Goal: Obtain resource: Download file/media

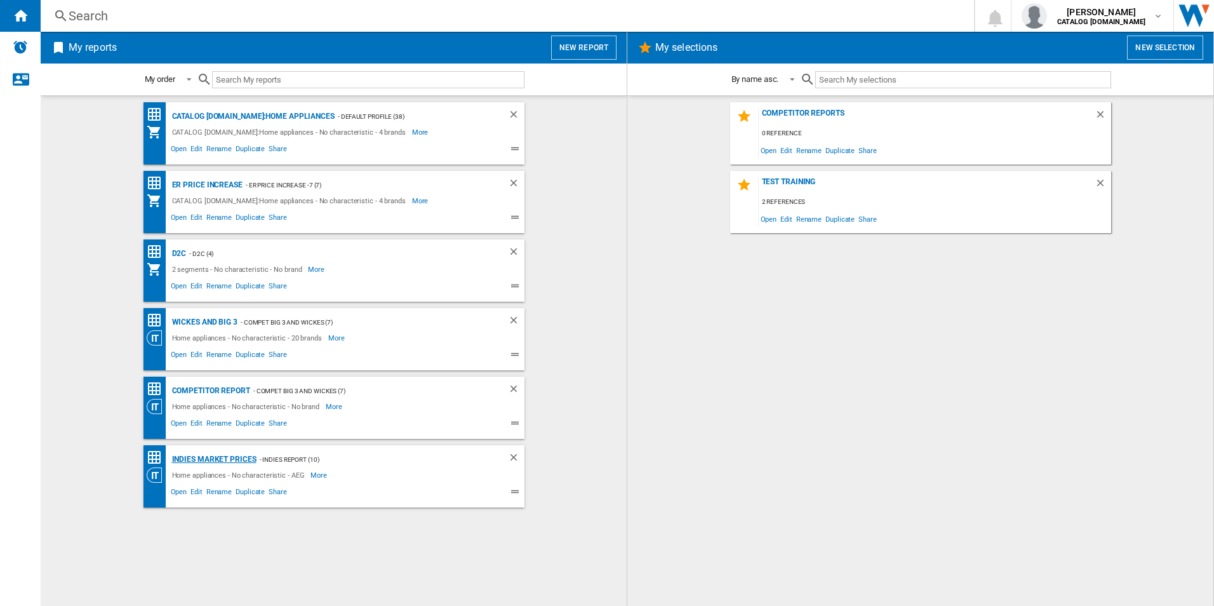
click at [209, 458] on div "Indies Market Prices" at bounding box center [213, 459] width 88 height 16
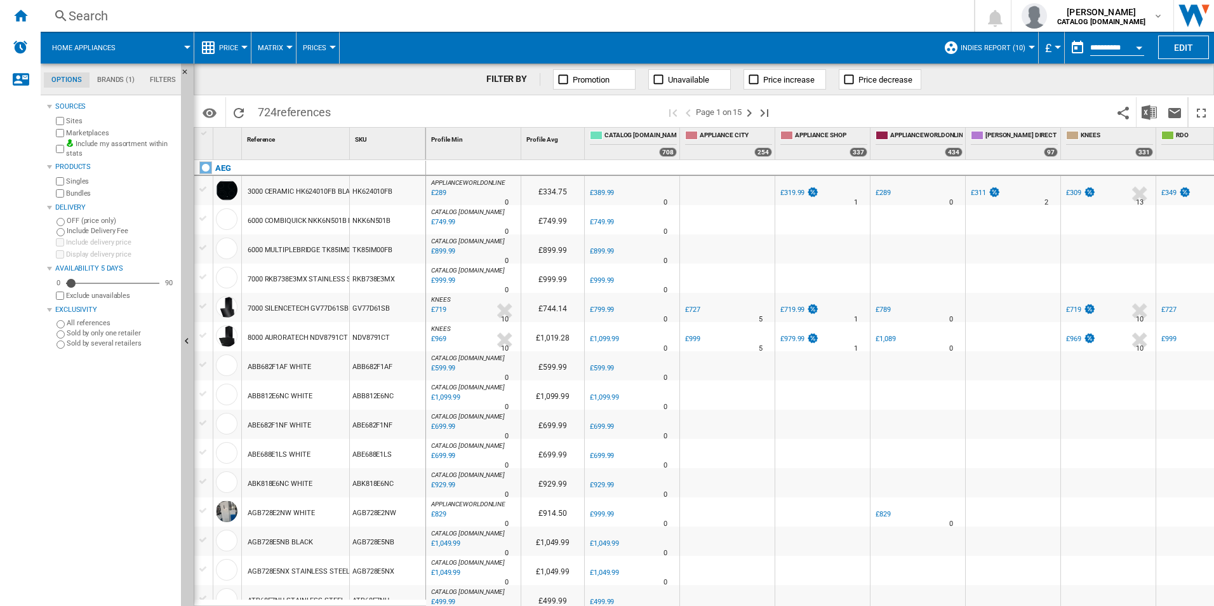
click at [1136, 46] on div "Open calendar" at bounding box center [1139, 47] width 6 height 3
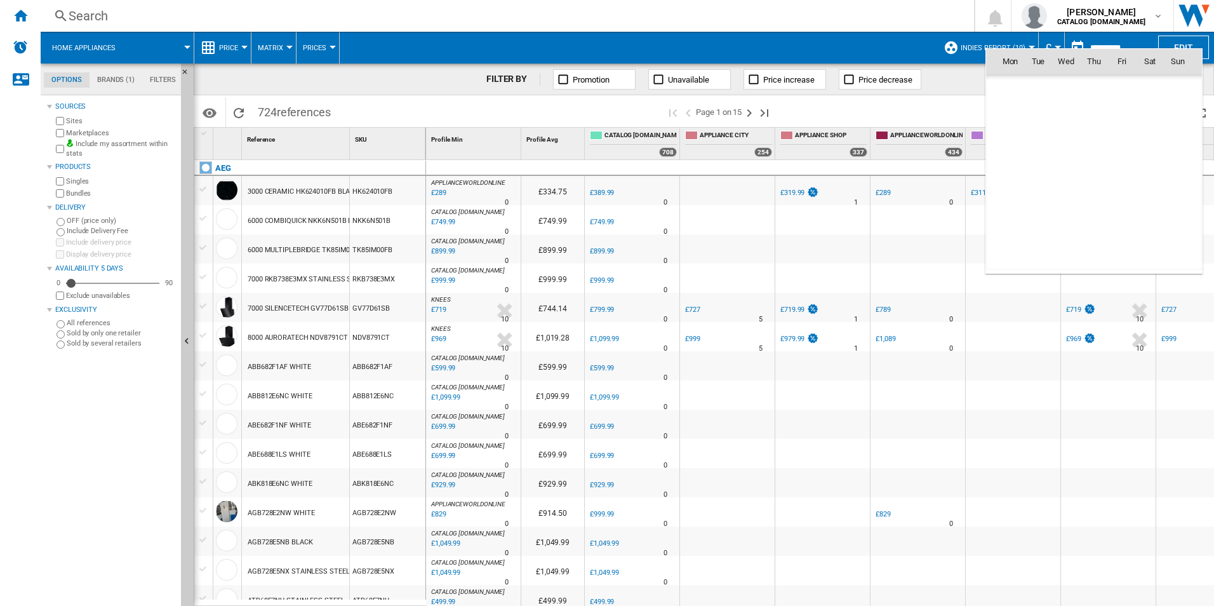
scroll to position [6055, 0]
click at [1021, 91] on span "[DATE]" at bounding box center [1014, 88] width 26 height 10
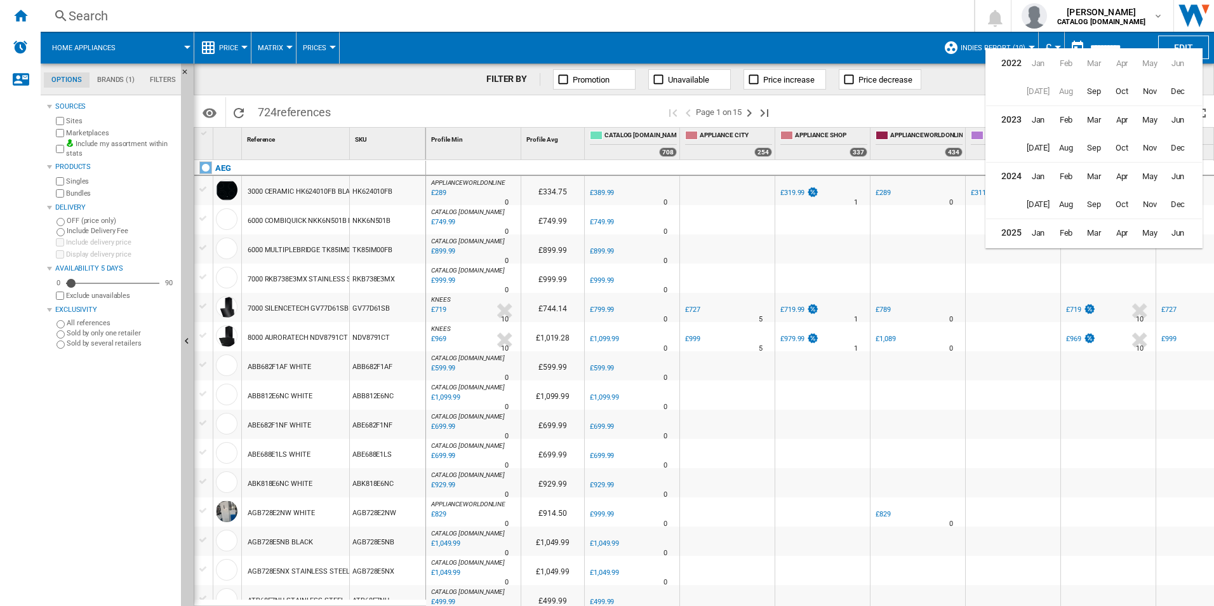
scroll to position [31, 0]
click at [1072, 227] on span "Aug" at bounding box center [1065, 229] width 25 height 25
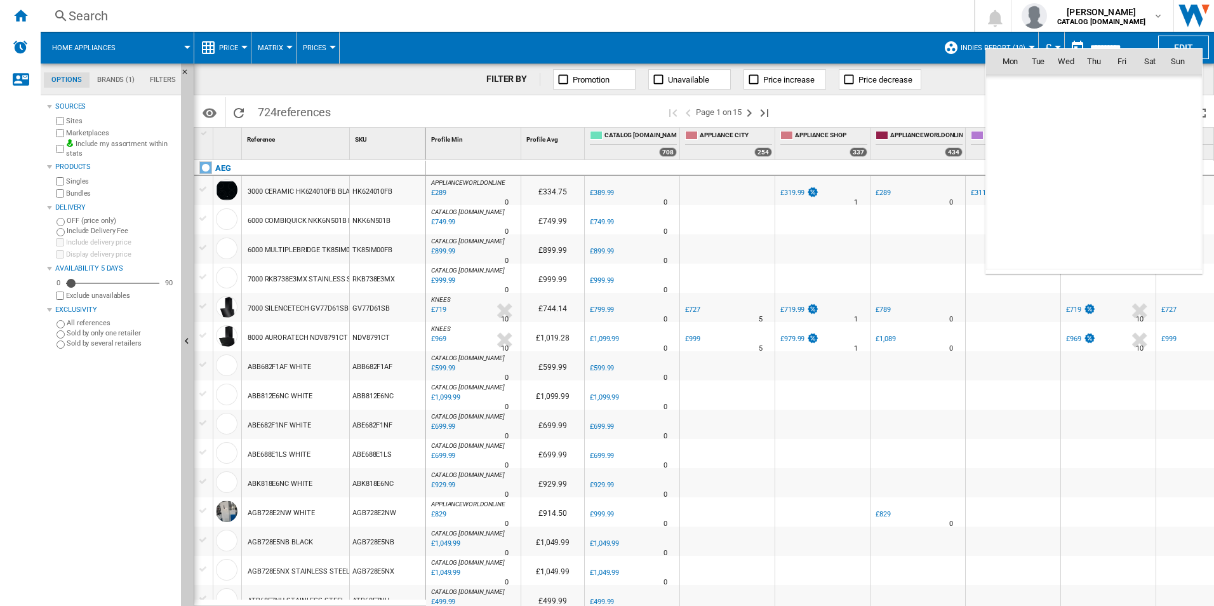
scroll to position [5887, 0]
click at [1038, 208] on span "26" at bounding box center [1037, 200] width 25 height 25
type input "**********"
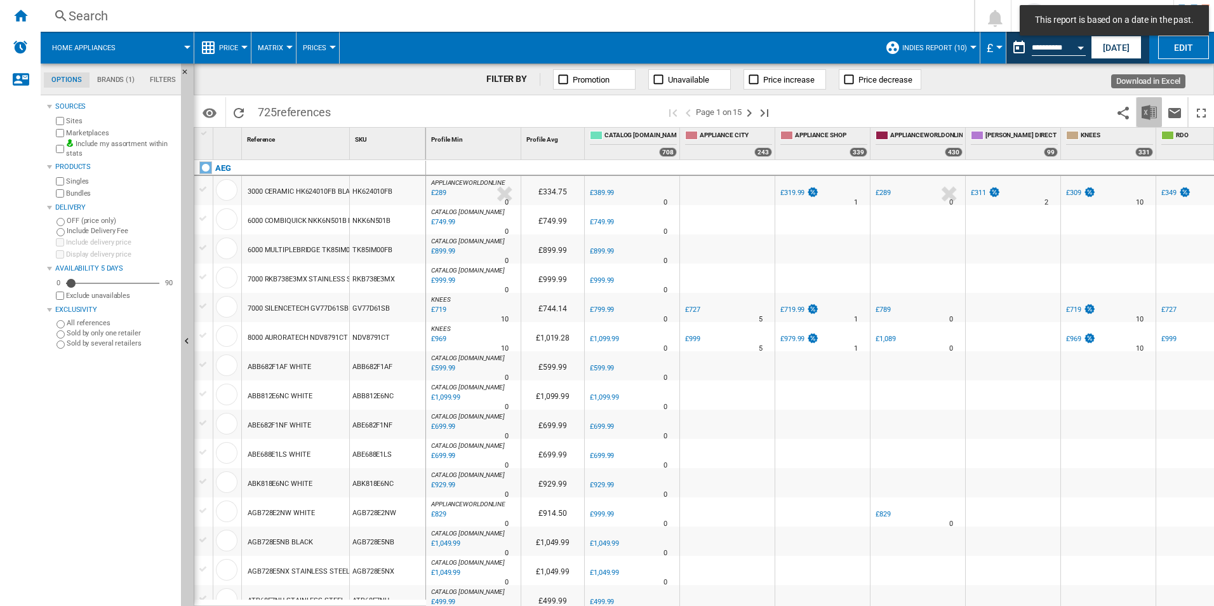
click at [1150, 106] on img "Download in Excel" at bounding box center [1148, 112] width 15 height 15
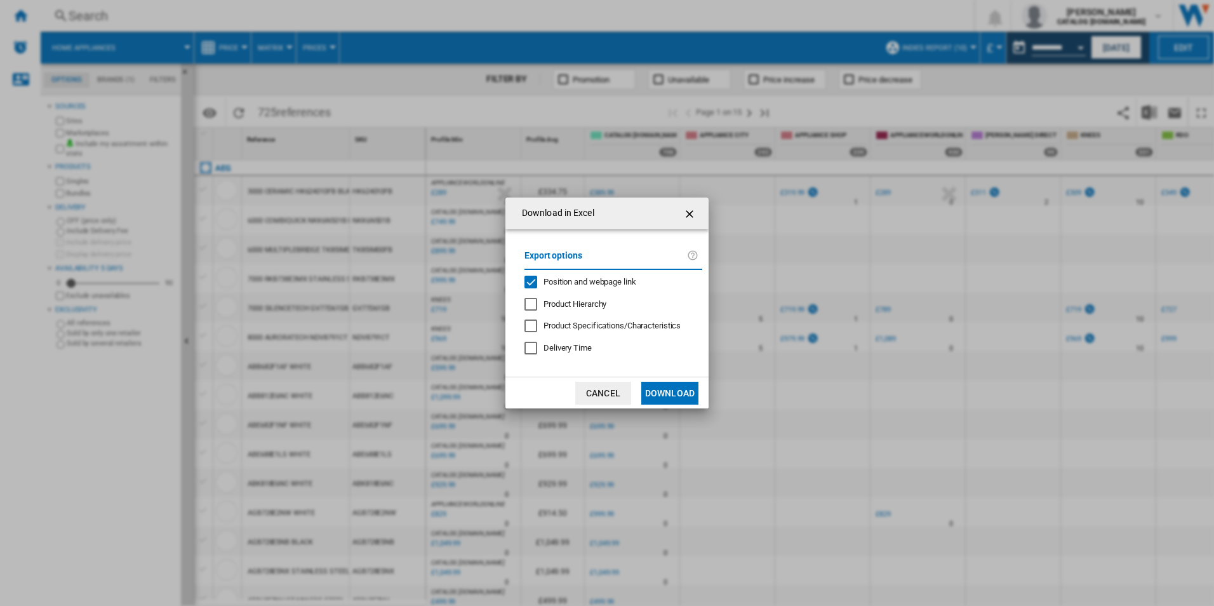
click at [566, 287] on div "Position and webpage link" at bounding box center [589, 281] width 93 height 11
click at [679, 382] on button "Download" at bounding box center [669, 392] width 57 height 23
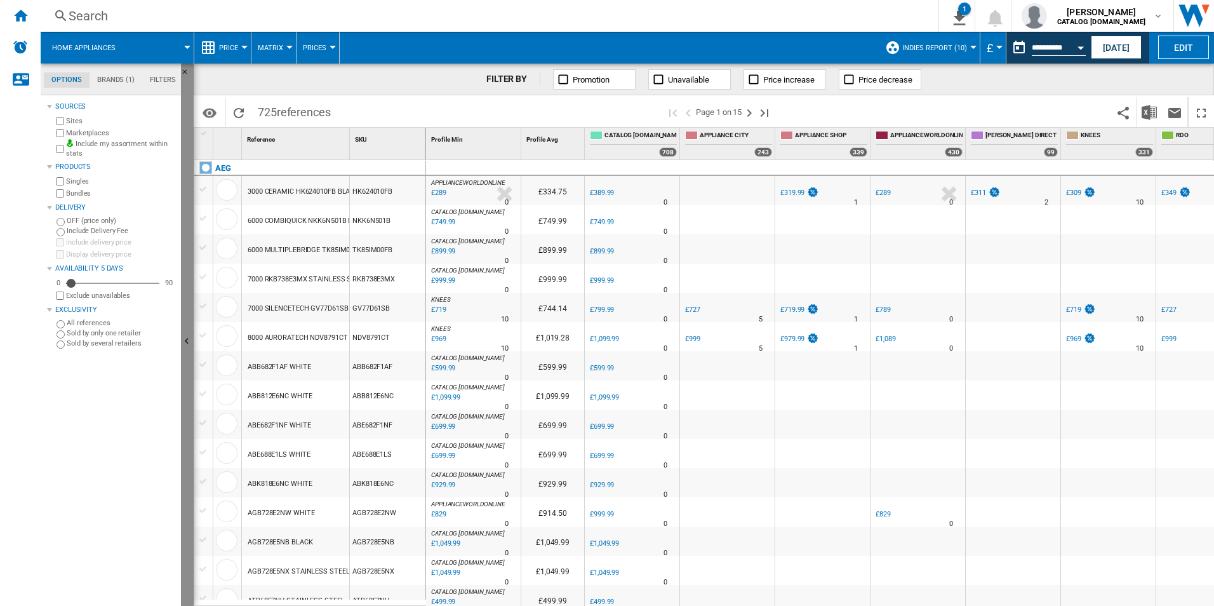
click at [187, 342] on ng-md-icon "Hide" at bounding box center [188, 342] width 15 height 15
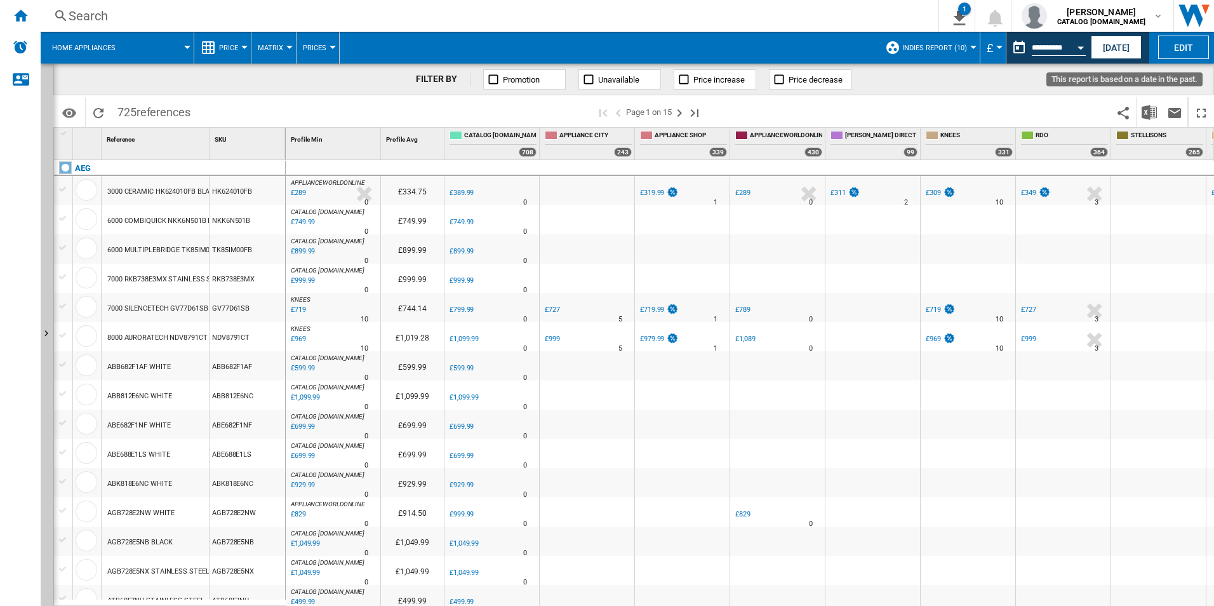
click at [1078, 49] on div "Open calendar" at bounding box center [1080, 47] width 6 height 3
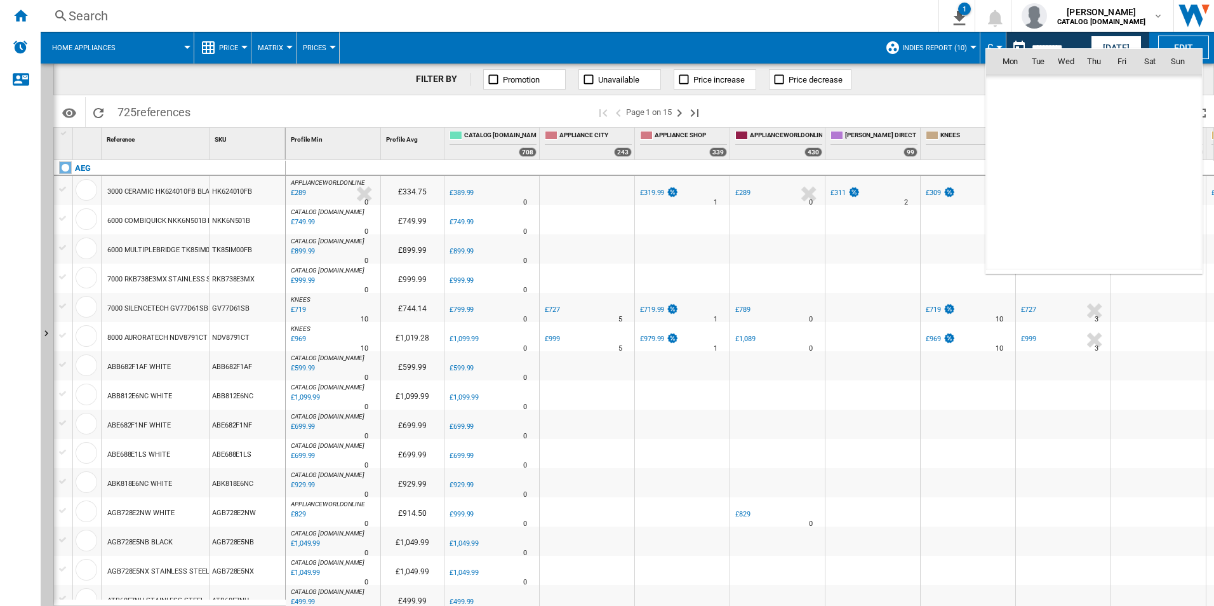
scroll to position [5887, 0]
click at [1068, 202] on span "27" at bounding box center [1065, 200] width 25 height 25
type input "**********"
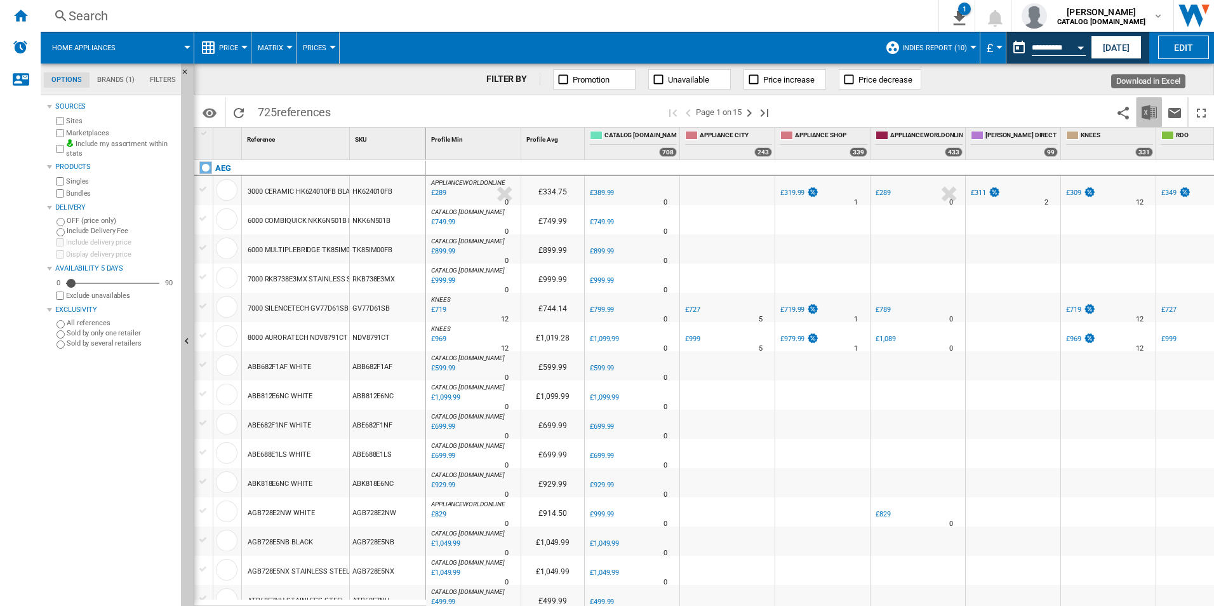
click at [1148, 111] on img "Download in Excel" at bounding box center [1148, 112] width 15 height 15
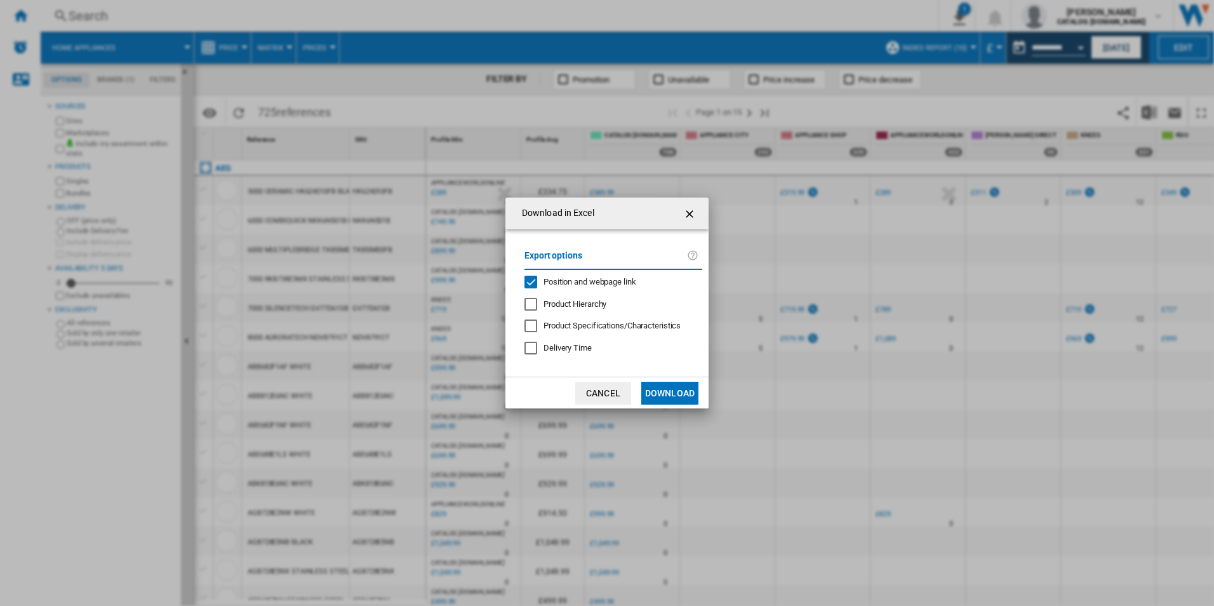
click at [632, 281] on span "Position and webpage link" at bounding box center [589, 282] width 93 height 10
click at [679, 387] on button "Download" at bounding box center [669, 392] width 57 height 23
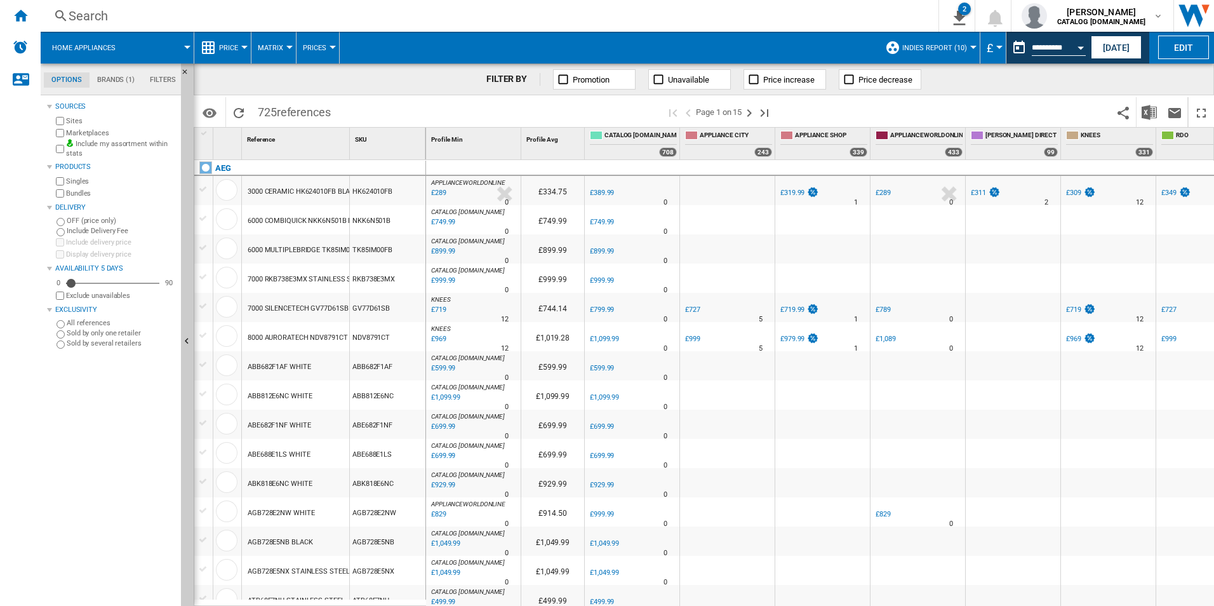
click at [1167, 87] on div "FILTER BY Promotion Unavailable Price increase Price decrease" at bounding box center [704, 79] width 1020 height 32
click at [1078, 50] on button "Open calendar" at bounding box center [1080, 45] width 23 height 23
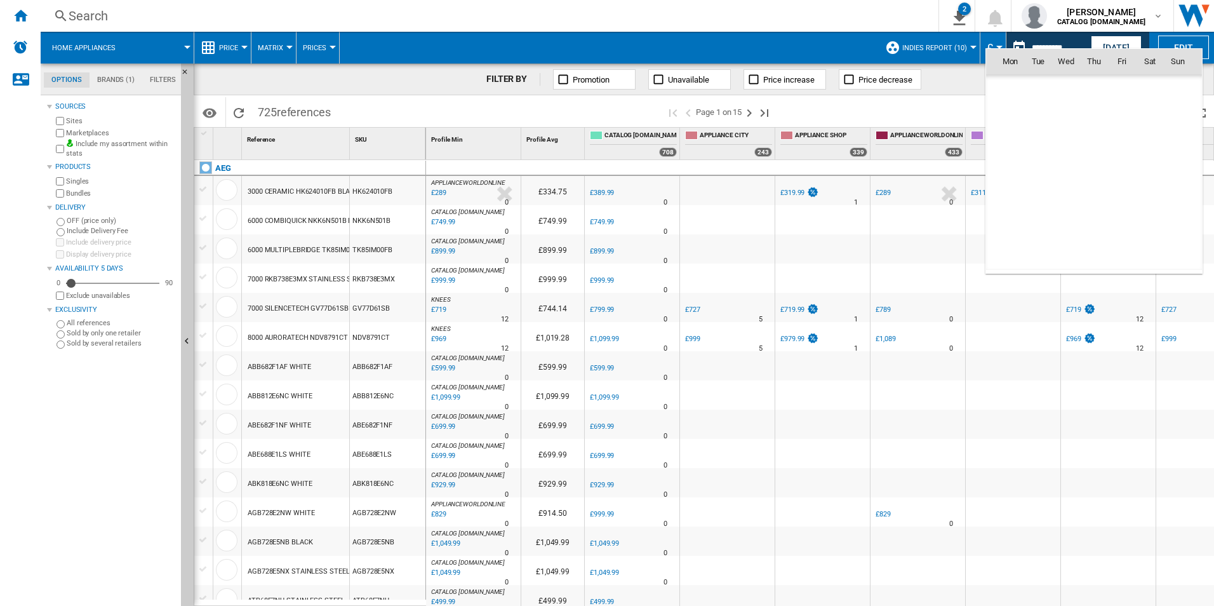
scroll to position [5887, 0]
click at [1092, 201] on span "28" at bounding box center [1093, 200] width 25 height 25
type input "**********"
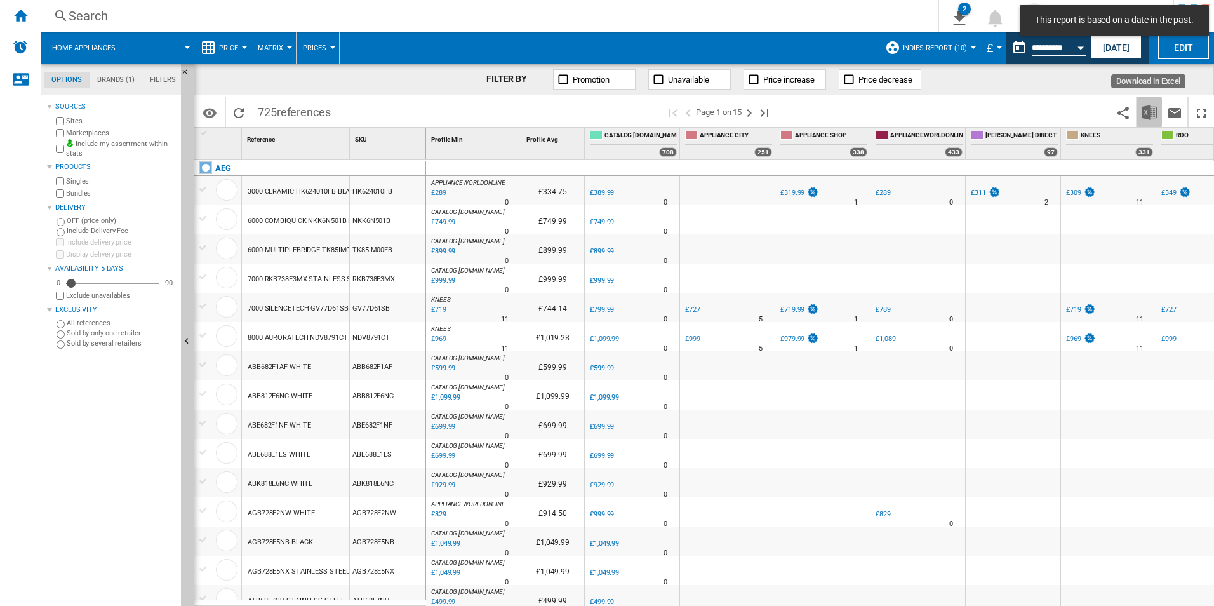
click at [1146, 110] on img "Download in Excel" at bounding box center [1148, 112] width 15 height 15
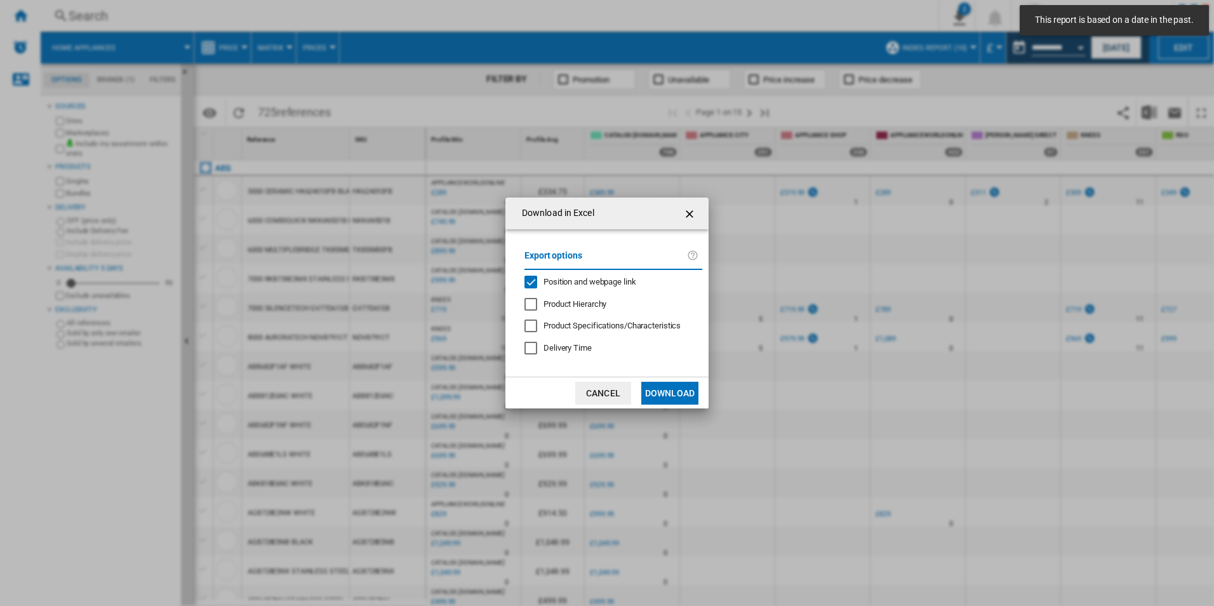
click at [561, 284] on span "Position and webpage link" at bounding box center [589, 282] width 93 height 10
click at [674, 391] on button "Download" at bounding box center [669, 392] width 57 height 23
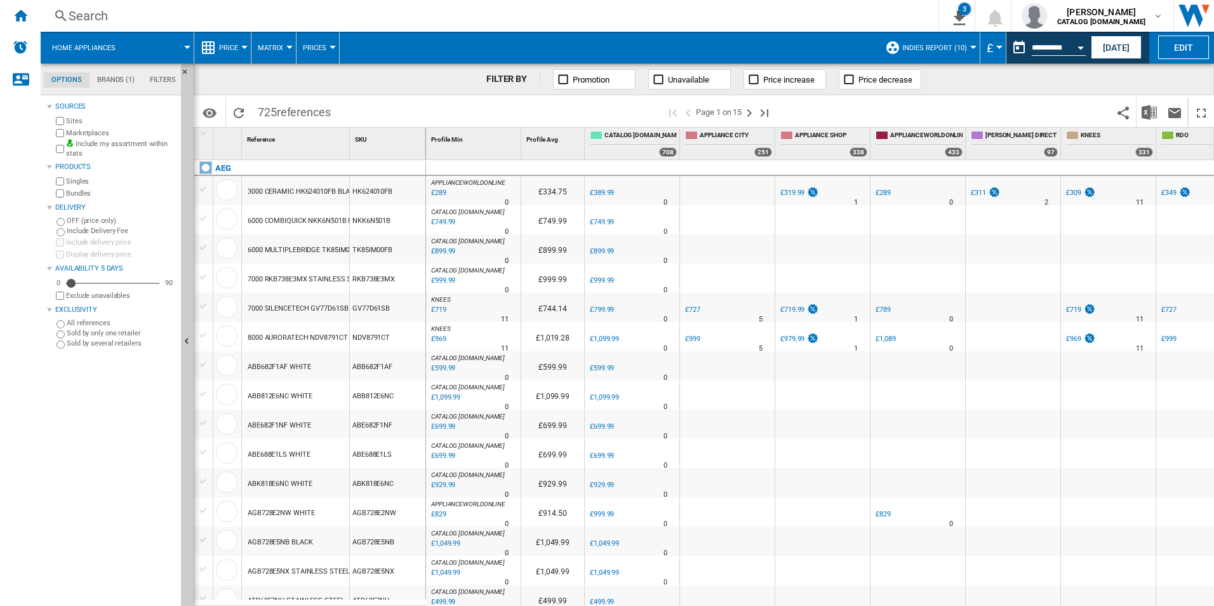
click at [1153, 75] on div "FILTER BY Promotion Unavailable Price increase Price decrease" at bounding box center [704, 79] width 1020 height 32
click at [1077, 49] on button "Open calendar" at bounding box center [1080, 45] width 23 height 23
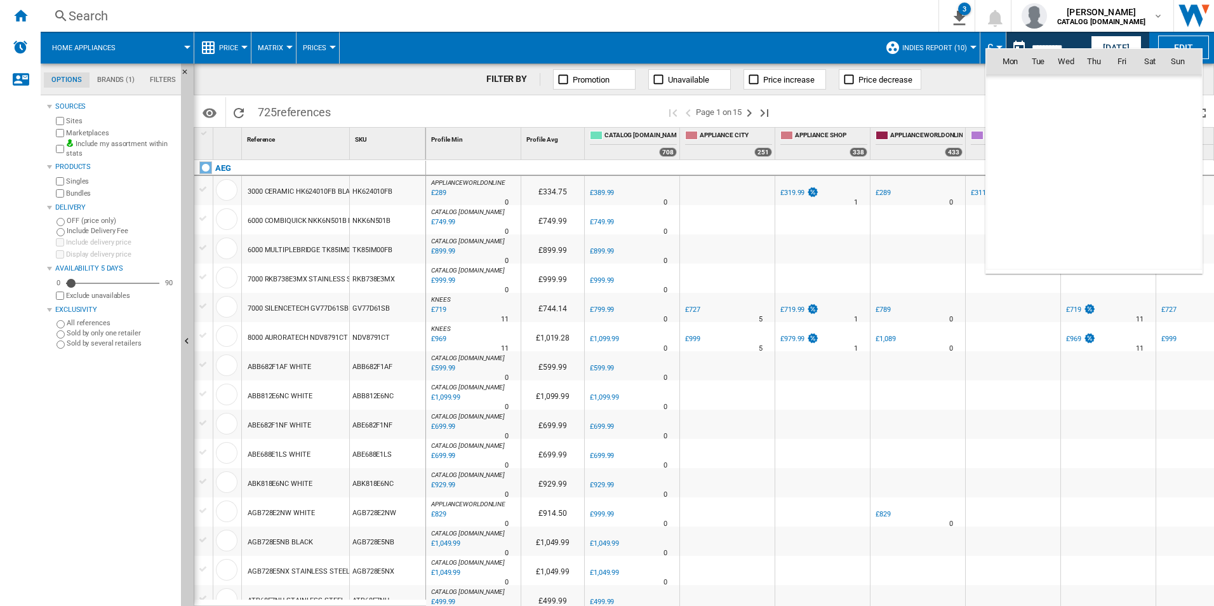
scroll to position [5887, 0]
click at [1125, 199] on span "29" at bounding box center [1121, 200] width 25 height 25
type input "**********"
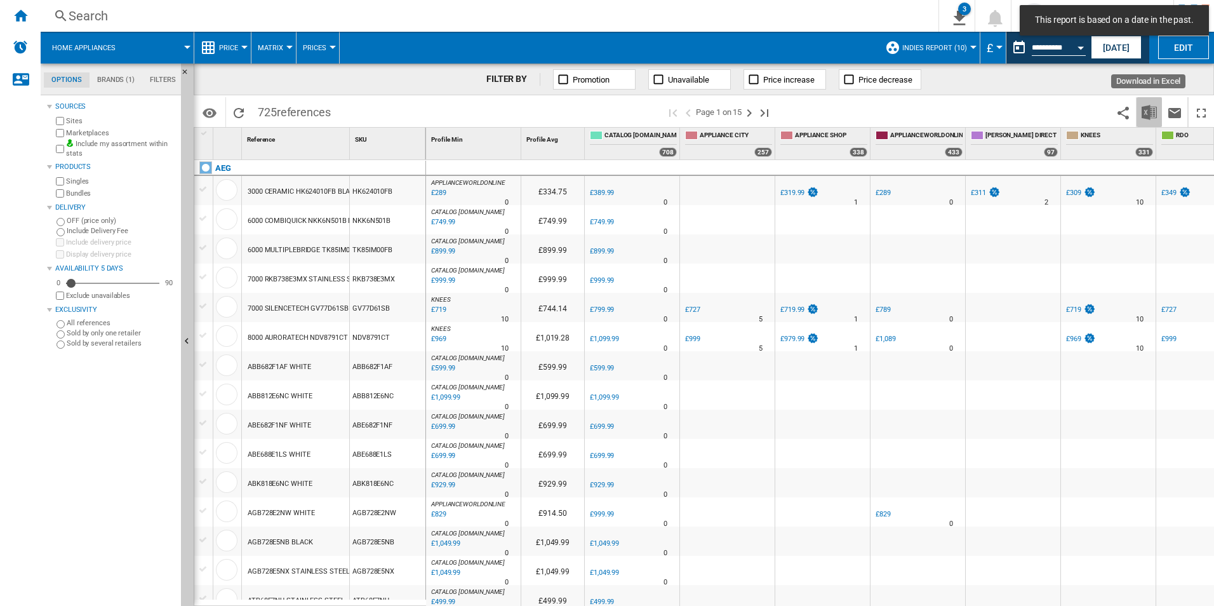
click at [1139, 114] on button "Download in Excel" at bounding box center [1148, 112] width 25 height 30
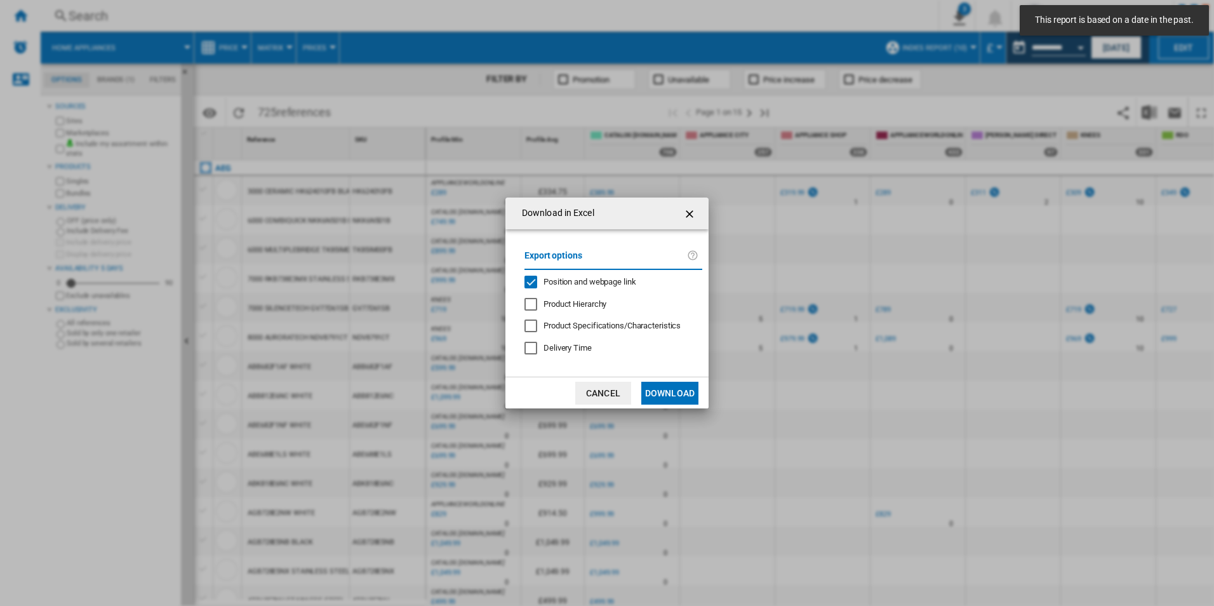
click at [609, 279] on span "Position and webpage link" at bounding box center [589, 282] width 93 height 10
click at [670, 390] on button "Download" at bounding box center [669, 392] width 57 height 23
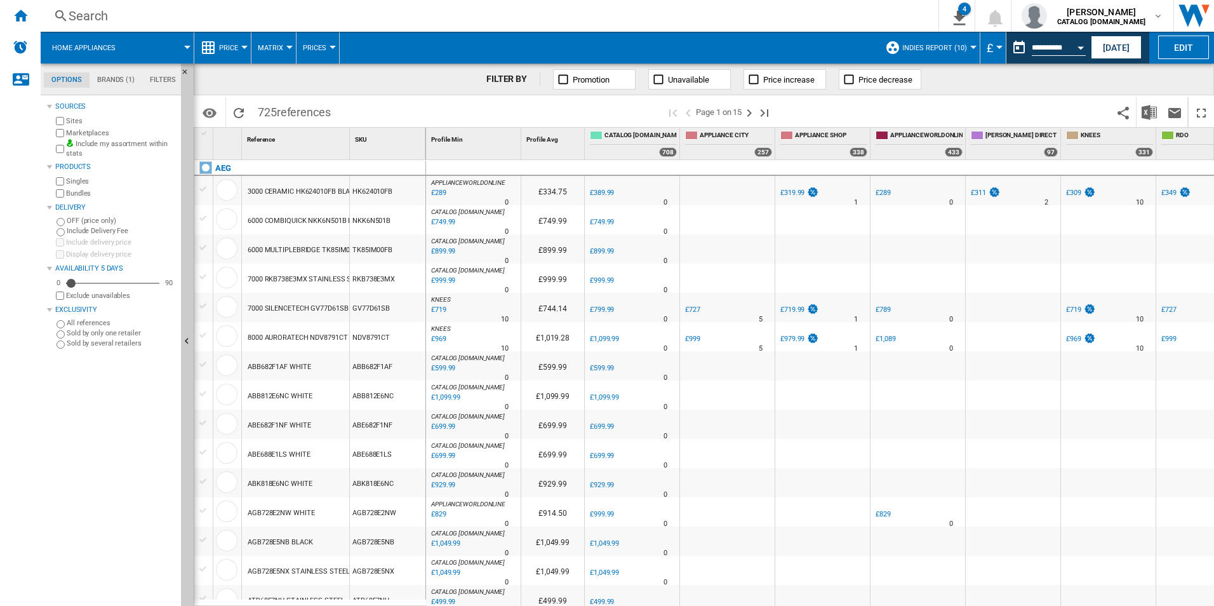
click at [1172, 76] on div "FILTER BY Promotion Unavailable Price increase Price decrease" at bounding box center [704, 79] width 1020 height 32
click at [1083, 49] on div "Open calendar" at bounding box center [1080, 47] width 6 height 3
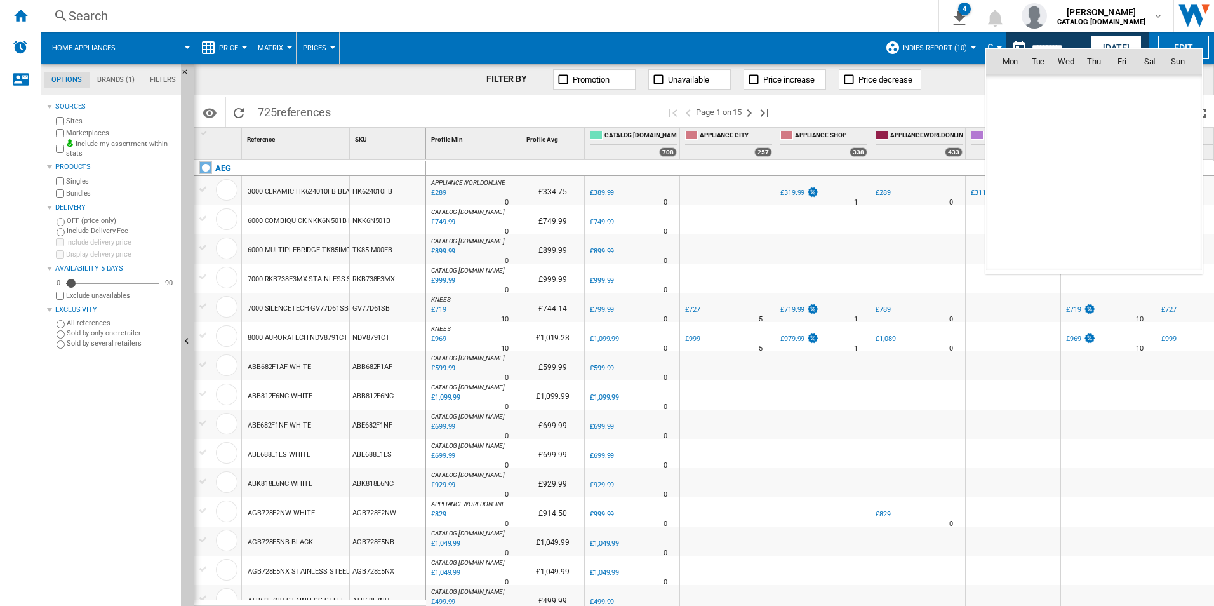
scroll to position [5887, 0]
click at [1150, 207] on span "30" at bounding box center [1149, 200] width 25 height 25
type input "**********"
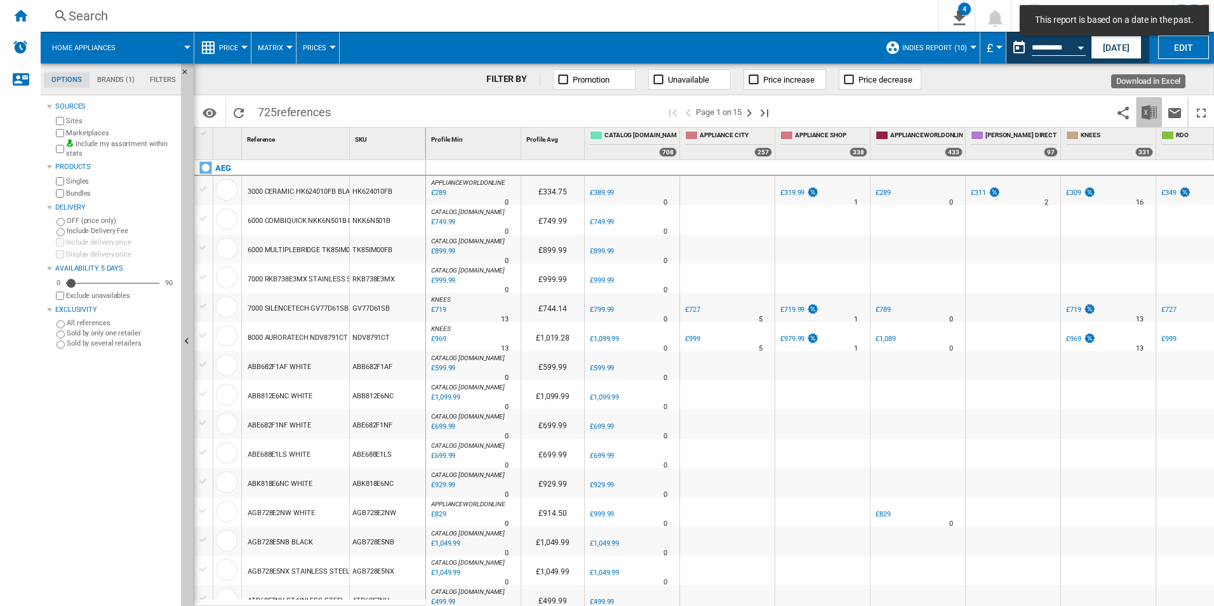
click at [1151, 109] on img "Download in Excel" at bounding box center [1148, 112] width 15 height 15
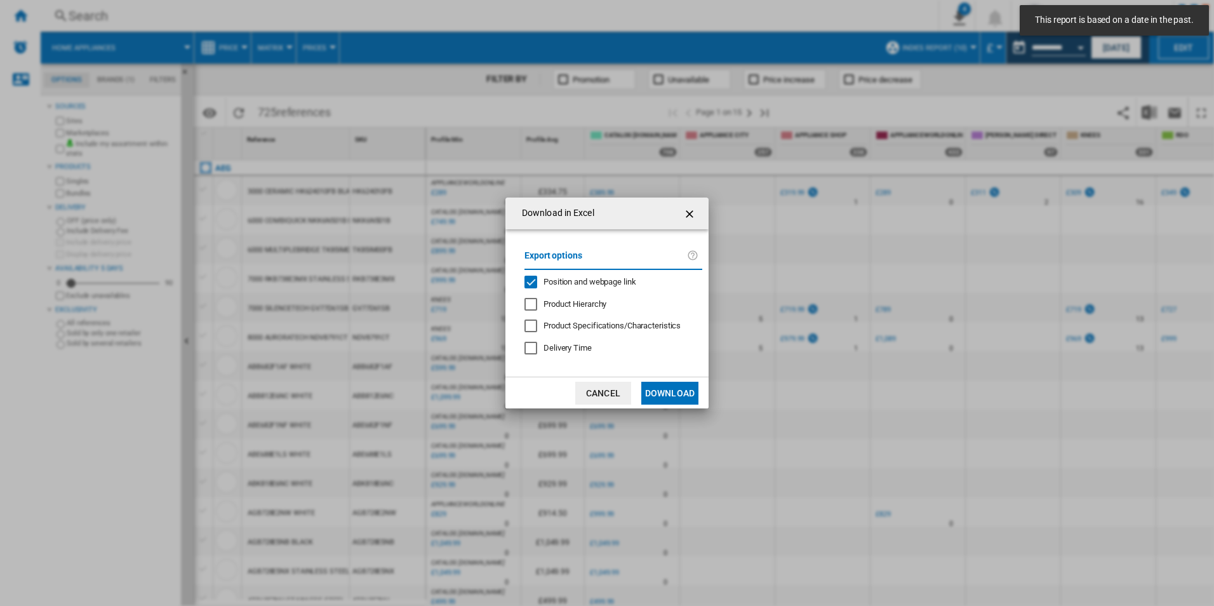
click at [553, 280] on span "Position and webpage link" at bounding box center [589, 282] width 93 height 10
click at [662, 395] on button "Download" at bounding box center [669, 392] width 57 height 23
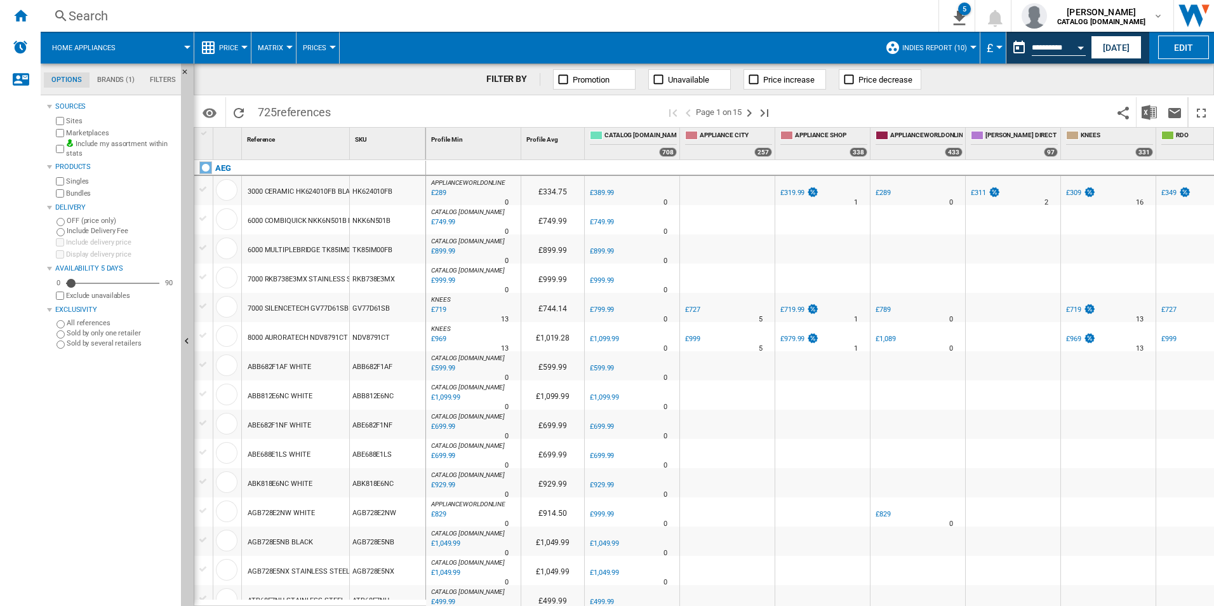
click at [1163, 74] on div "FILTER BY Promotion Unavailable Price increase Price decrease" at bounding box center [704, 79] width 1020 height 32
click at [1081, 48] on div "Open calendar" at bounding box center [1080, 47] width 6 height 3
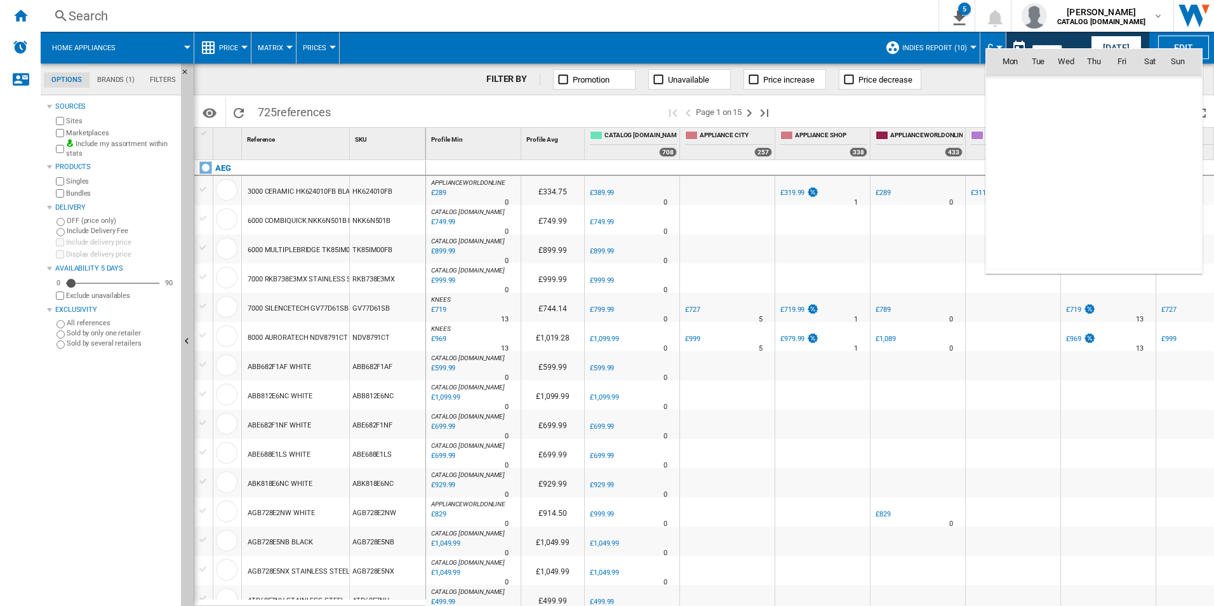
scroll to position [5887, 0]
click at [1177, 194] on span "31" at bounding box center [1177, 200] width 25 height 25
type input "**********"
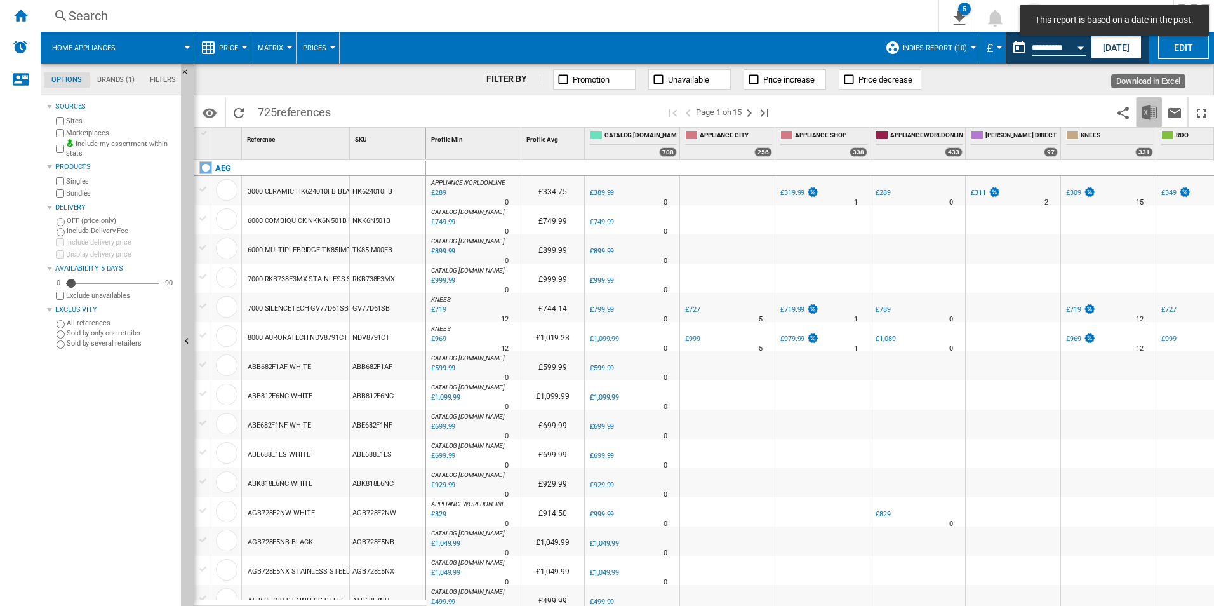
click at [1144, 112] on img "Download in Excel" at bounding box center [1148, 112] width 15 height 15
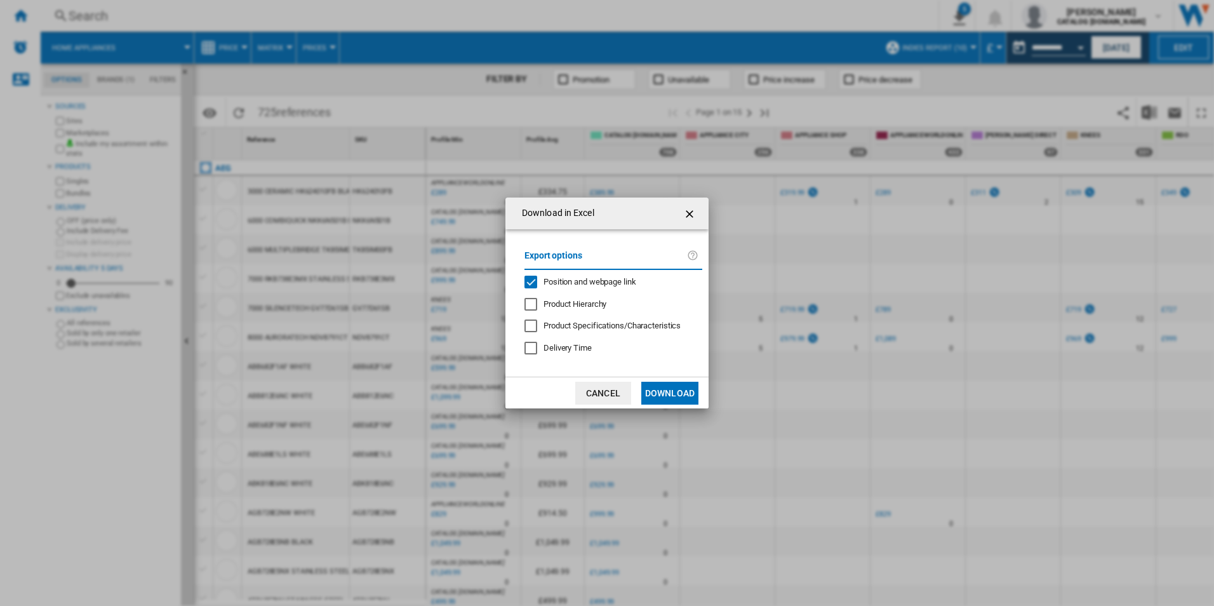
click at [616, 279] on span "Position and webpage link" at bounding box center [589, 282] width 93 height 10
click at [682, 390] on button "Download" at bounding box center [669, 392] width 57 height 23
